Goal: Task Accomplishment & Management: Manage account settings

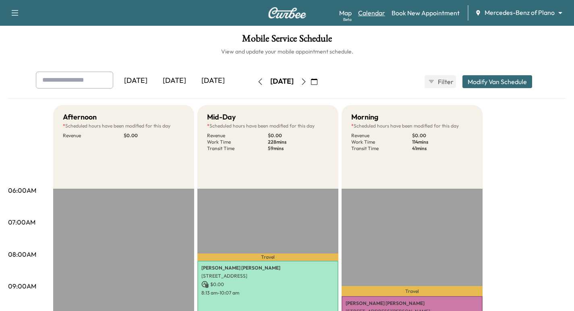
click at [382, 13] on link "Calendar" at bounding box center [371, 13] width 27 height 10
click at [307, 83] on icon "button" at bounding box center [303, 82] width 6 height 6
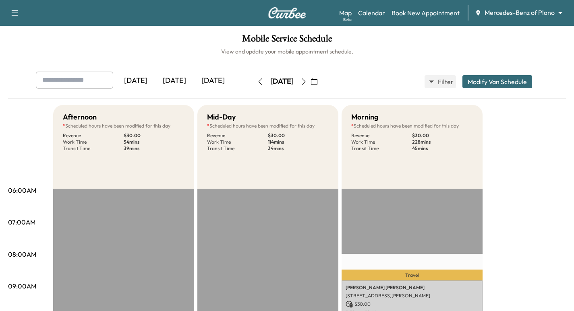
click at [307, 79] on icon "button" at bounding box center [303, 82] width 6 height 6
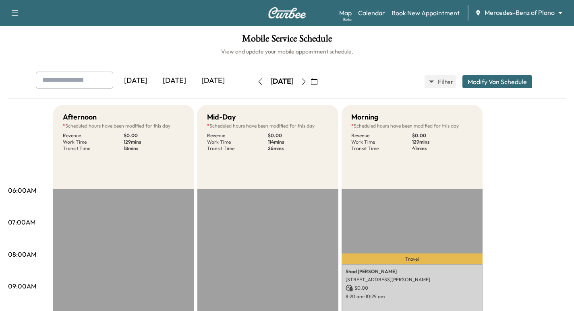
click at [307, 79] on icon "button" at bounding box center [303, 82] width 6 height 6
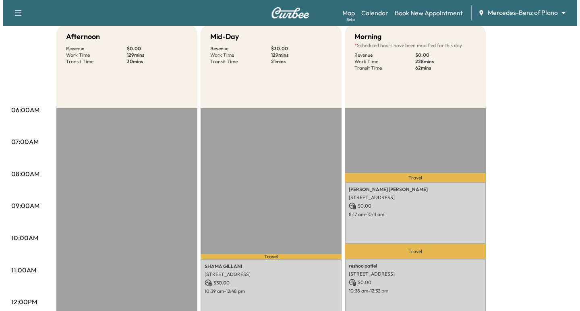
scroll to position [121, 0]
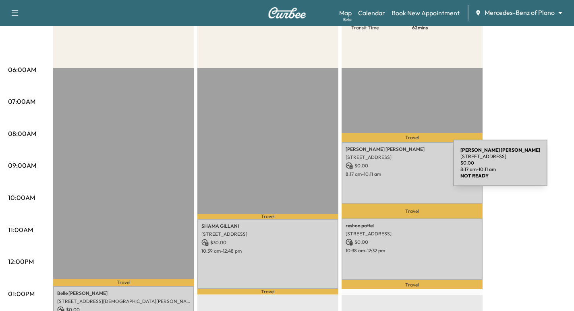
click at [393, 168] on p "$ 0.00" at bounding box center [412, 165] width 133 height 7
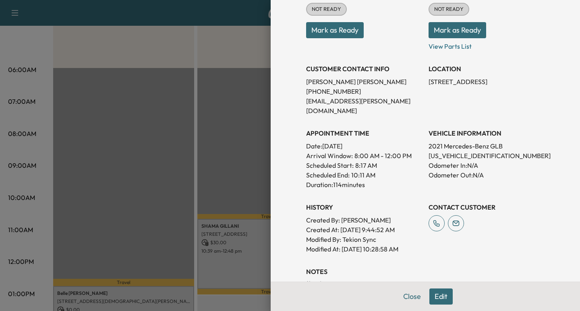
scroll to position [201, 0]
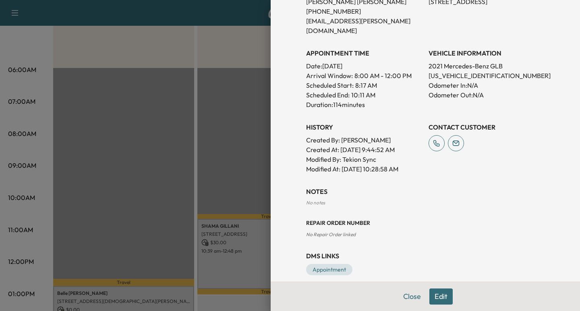
click at [431, 297] on button "Edit" at bounding box center [440, 297] width 23 height 16
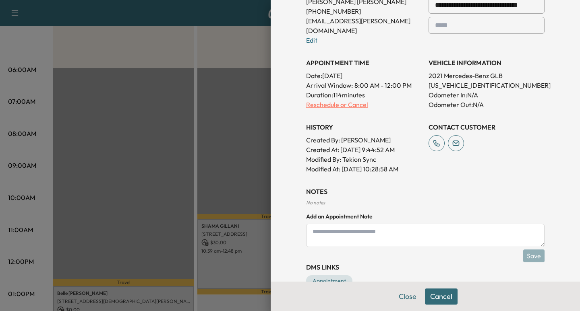
click at [319, 100] on p "Reschedule or Cancel" at bounding box center [364, 105] width 116 height 10
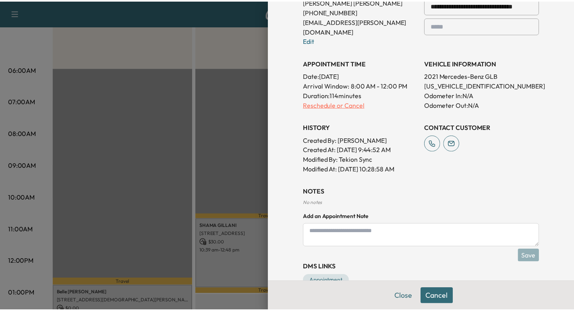
scroll to position [0, 0]
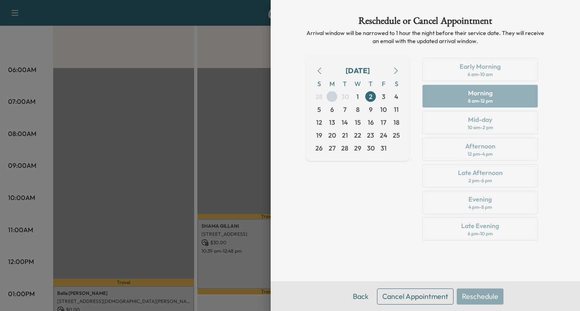
click at [425, 298] on button "Cancel Appointment" at bounding box center [415, 297] width 77 height 16
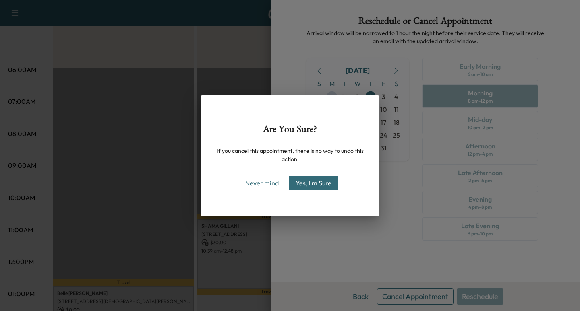
click at [300, 177] on button "Yes, I'm Sure" at bounding box center [314, 183] width 50 height 15
